Goal: Task Accomplishment & Management: Manage account settings

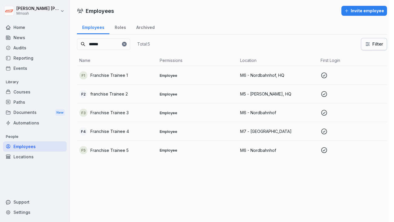
click at [181, 191] on div at bounding box center [197, 111] width 394 height 222
click at [126, 44] on icon at bounding box center [124, 44] width 4 height 4
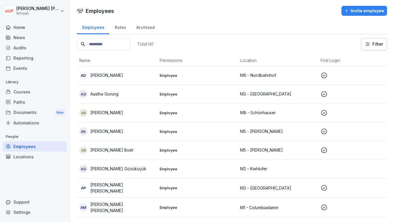
click at [130, 44] on input at bounding box center [103, 44] width 53 height 11
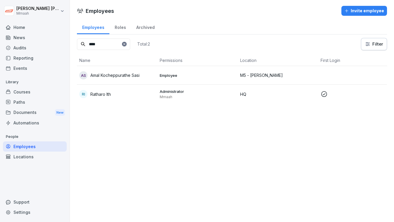
click at [136, 95] on div "RI Ratharo Ith" at bounding box center [117, 94] width 76 height 8
click at [113, 44] on input "****" at bounding box center [103, 44] width 53 height 11
type input "*****"
click at [121, 79] on td "RR [PERSON_NAME]" at bounding box center [117, 75] width 80 height 19
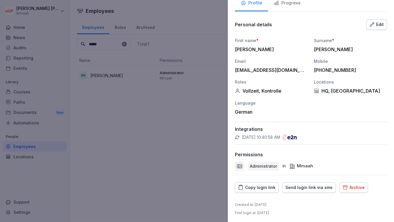
scroll to position [38, 0]
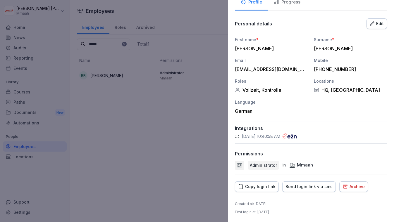
click at [139, 44] on div at bounding box center [197, 111] width 394 height 222
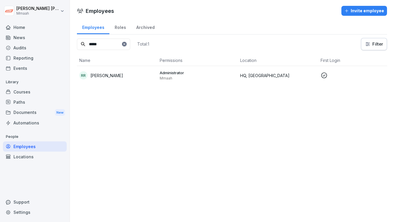
click at [125, 44] on icon at bounding box center [124, 44] width 2 height 2
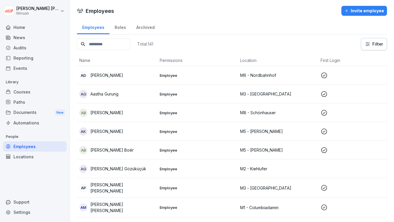
click at [121, 43] on input at bounding box center [103, 44] width 53 height 11
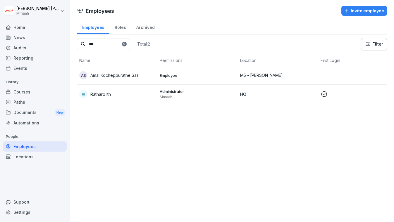
type input "***"
click at [120, 96] on div "RI Ratharo Ith" at bounding box center [117, 94] width 76 height 8
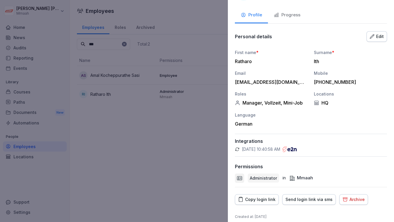
scroll to position [32, 0]
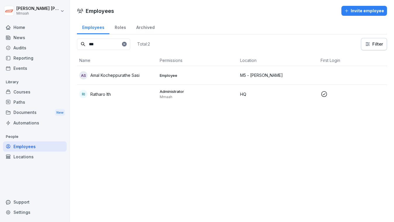
click at [126, 45] on icon at bounding box center [124, 44] width 4 height 4
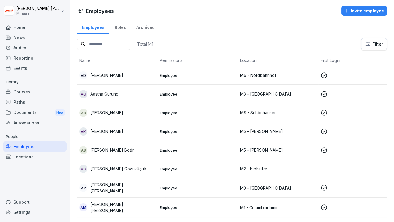
click at [121, 26] on div "Roles" at bounding box center [120, 26] width 22 height 15
